Goal: Task Accomplishment & Management: Use online tool/utility

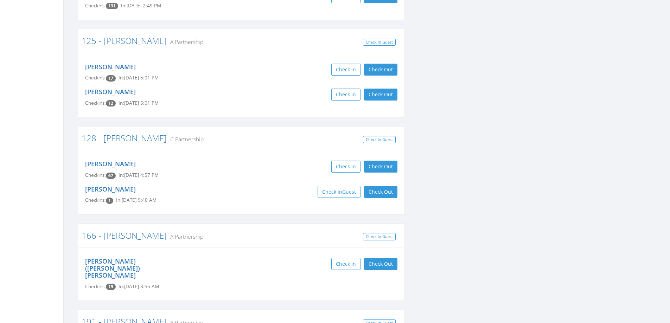
scroll to position [352, 0]
click at [114, 190] on link "[PERSON_NAME]" at bounding box center [110, 189] width 51 height 8
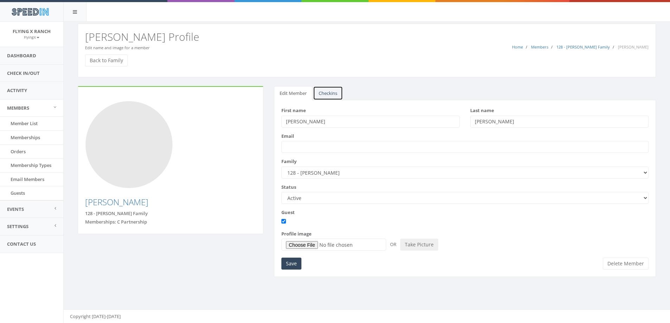
click at [325, 94] on link "Checkins" at bounding box center [328, 93] width 30 height 14
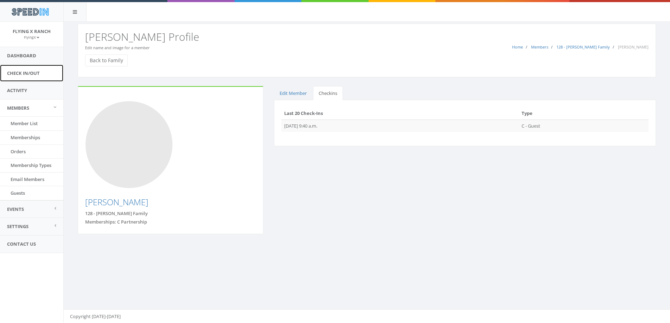
click at [36, 70] on link "Check In/Out" at bounding box center [31, 73] width 63 height 17
